Goal: Information Seeking & Learning: Learn about a topic

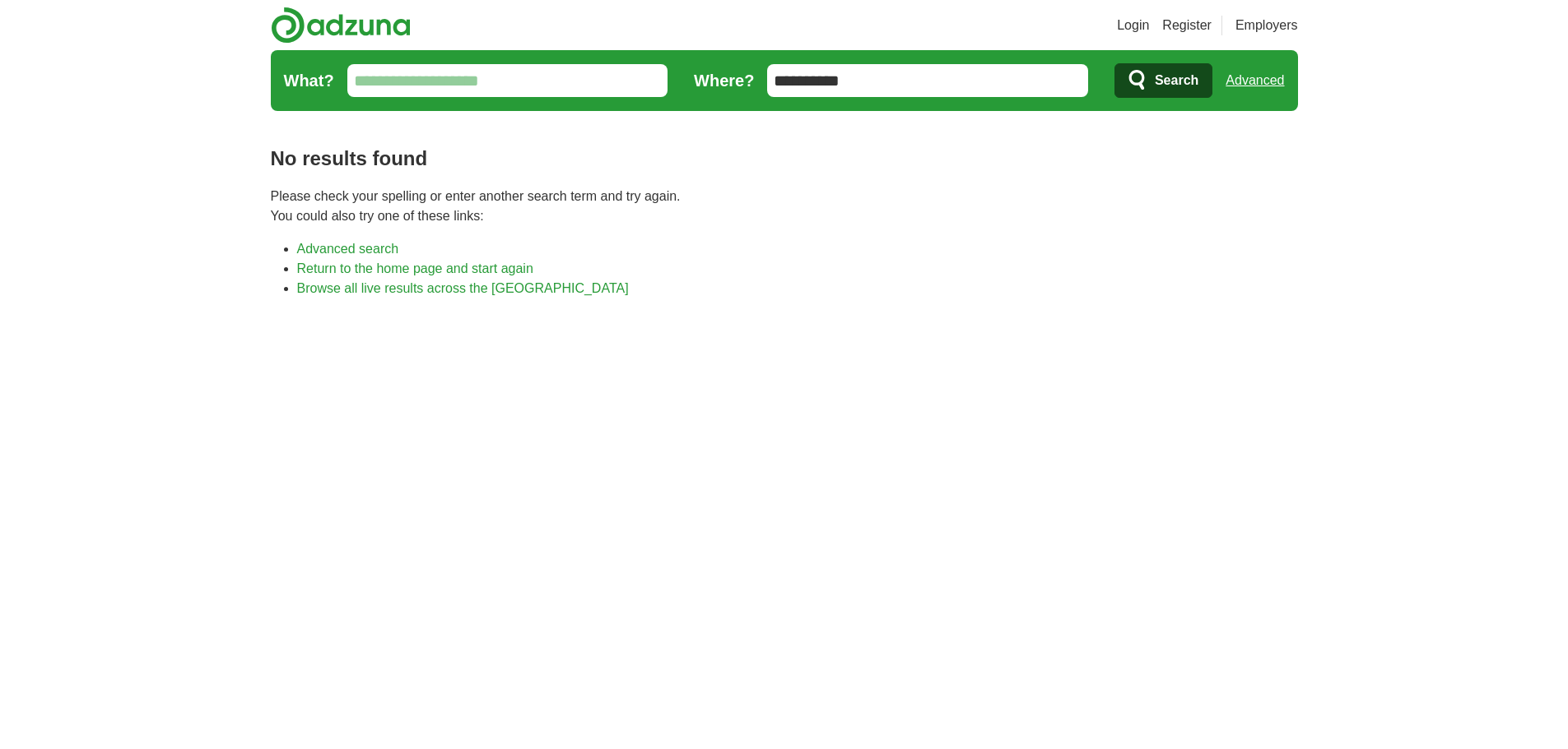
click at [907, 79] on input "**********" at bounding box center [927, 81] width 321 height 33
type input "*********"
click at [1115, 64] on button "Search" at bounding box center [1164, 81] width 98 height 34
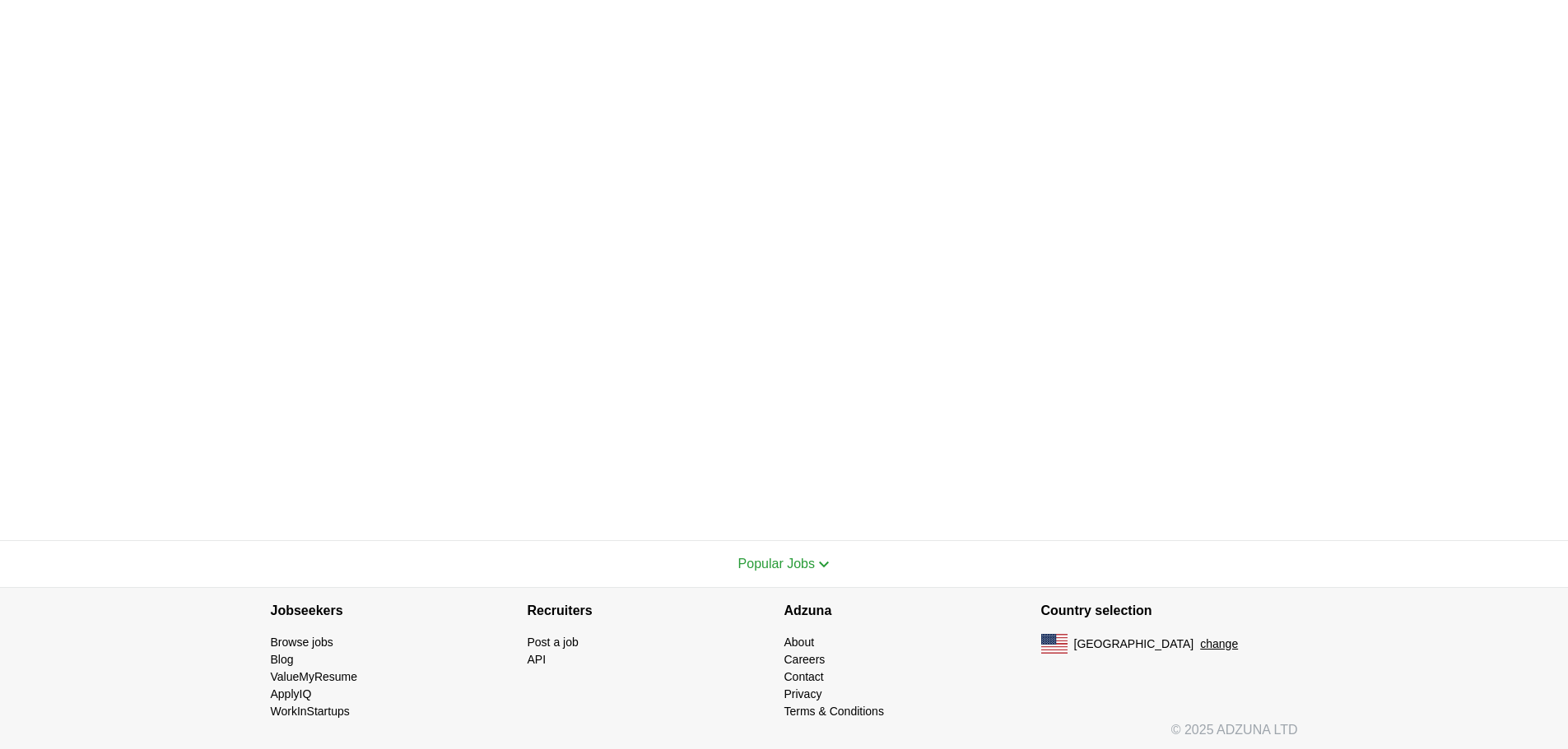
scroll to position [484, 0]
